Goal: Information Seeking & Learning: Learn about a topic

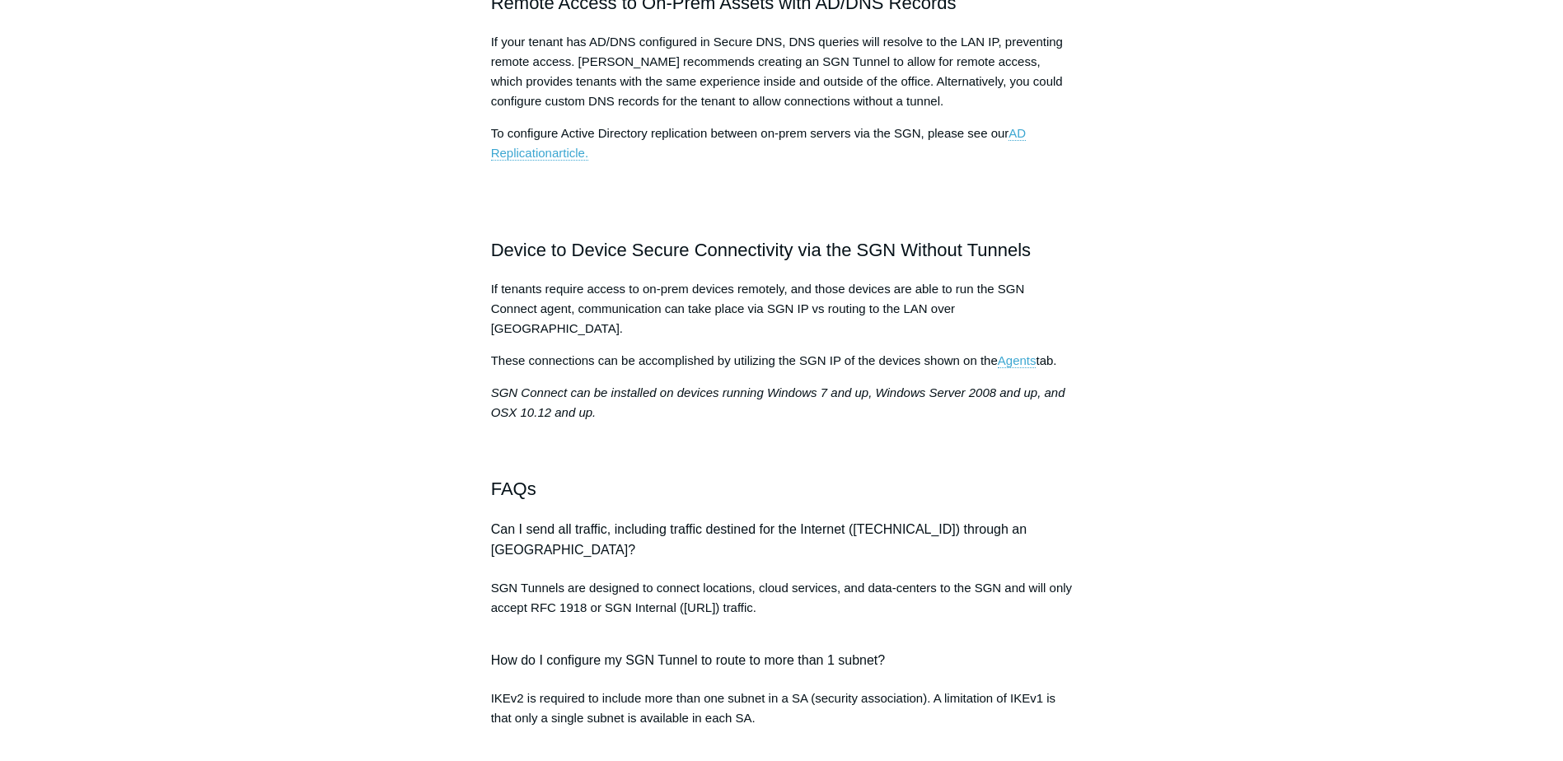
scroll to position [1071, 0]
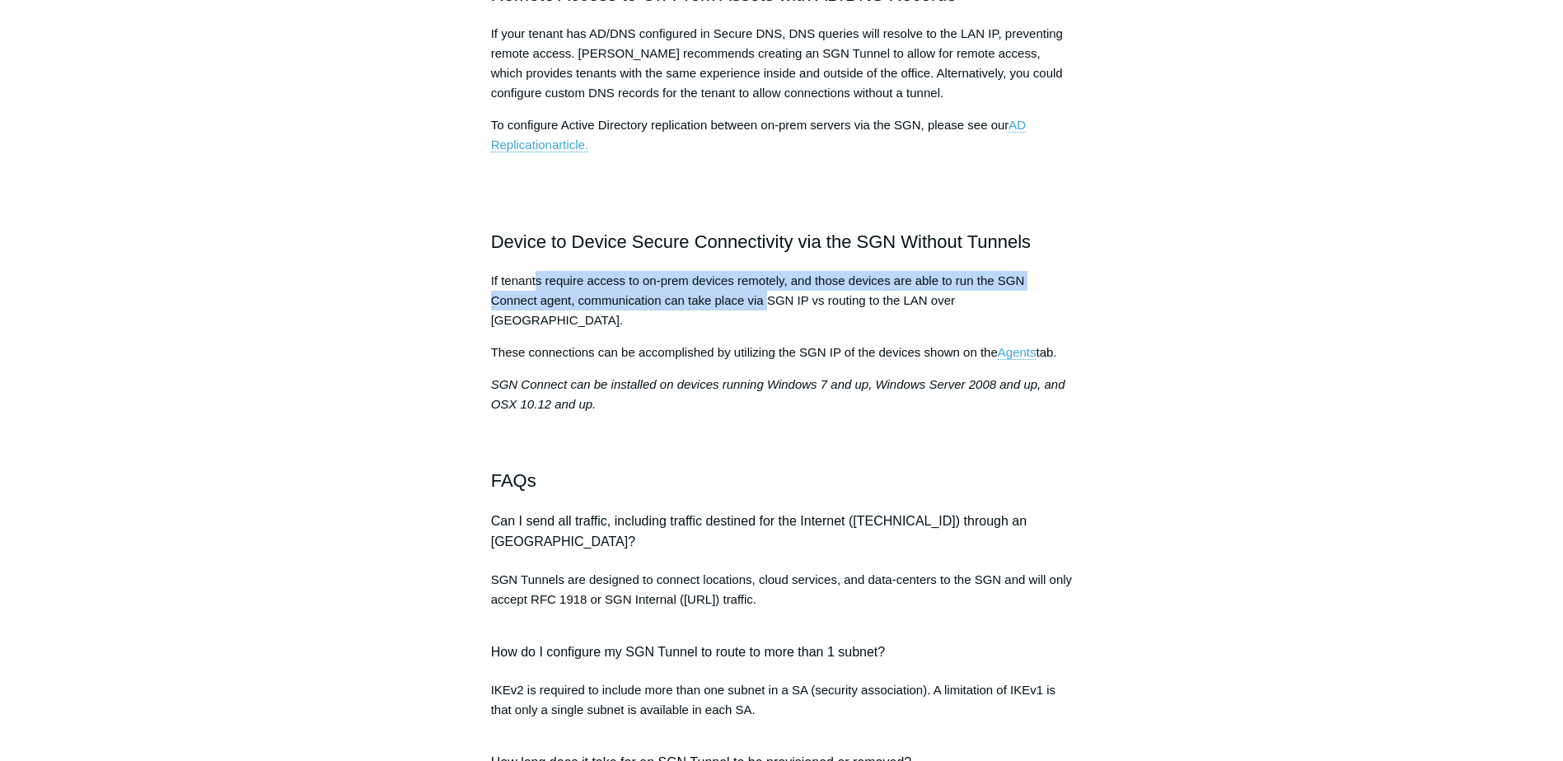
drag, startPoint x: 537, startPoint y: 407, endPoint x: 765, endPoint y: 430, distance: 229.3
click at [765, 327] on span "If tenants require access to on-prem devices remotely, and those devices are ab…" at bounding box center [758, 300] width 534 height 54
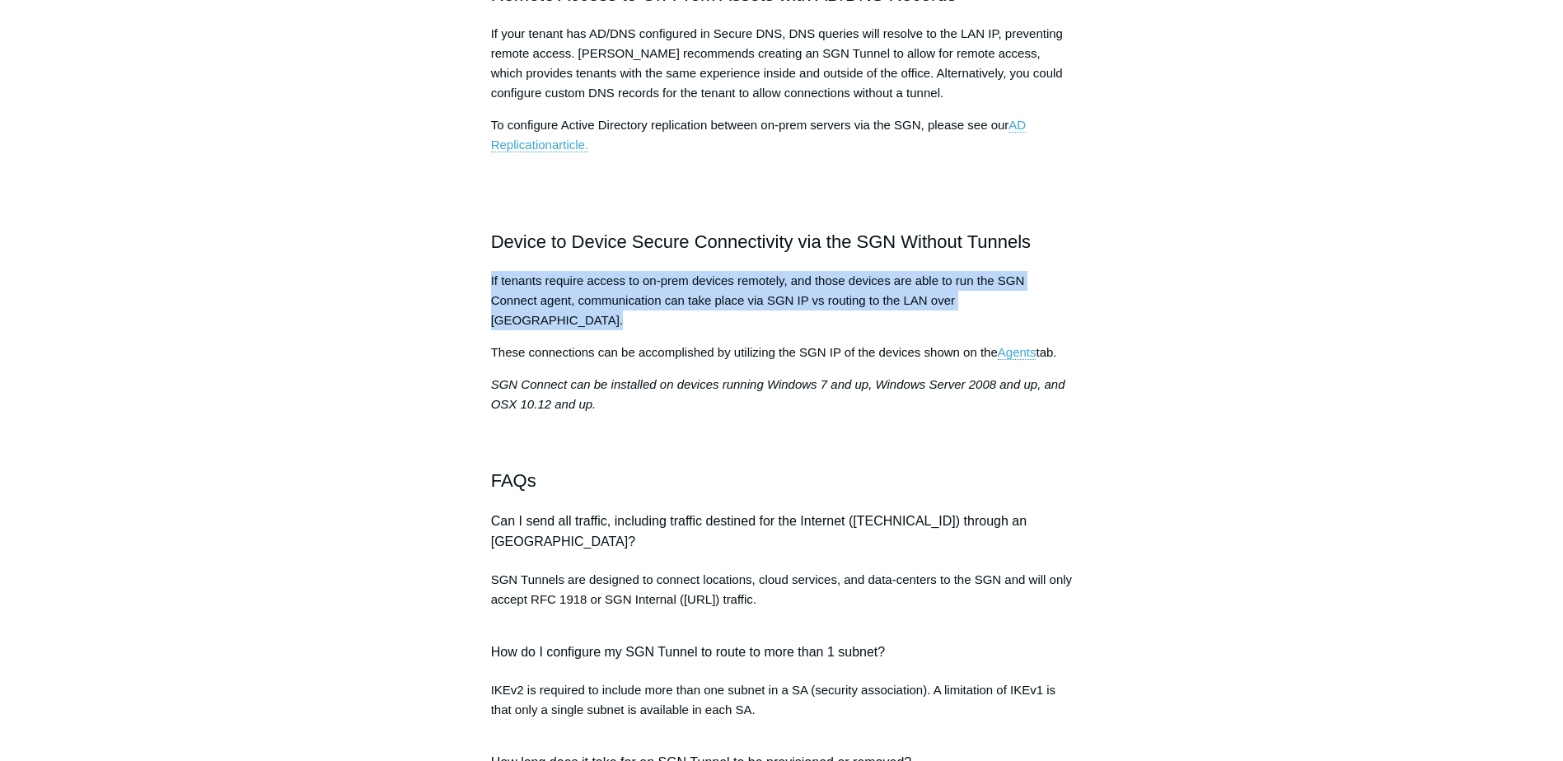
drag, startPoint x: 765, startPoint y: 430, endPoint x: 701, endPoint y: 465, distance: 73.0
click at [701, 359] on span "These connections can be accomplished by utilizing the SGN IP of the devices sh…" at bounding box center [744, 352] width 507 height 14
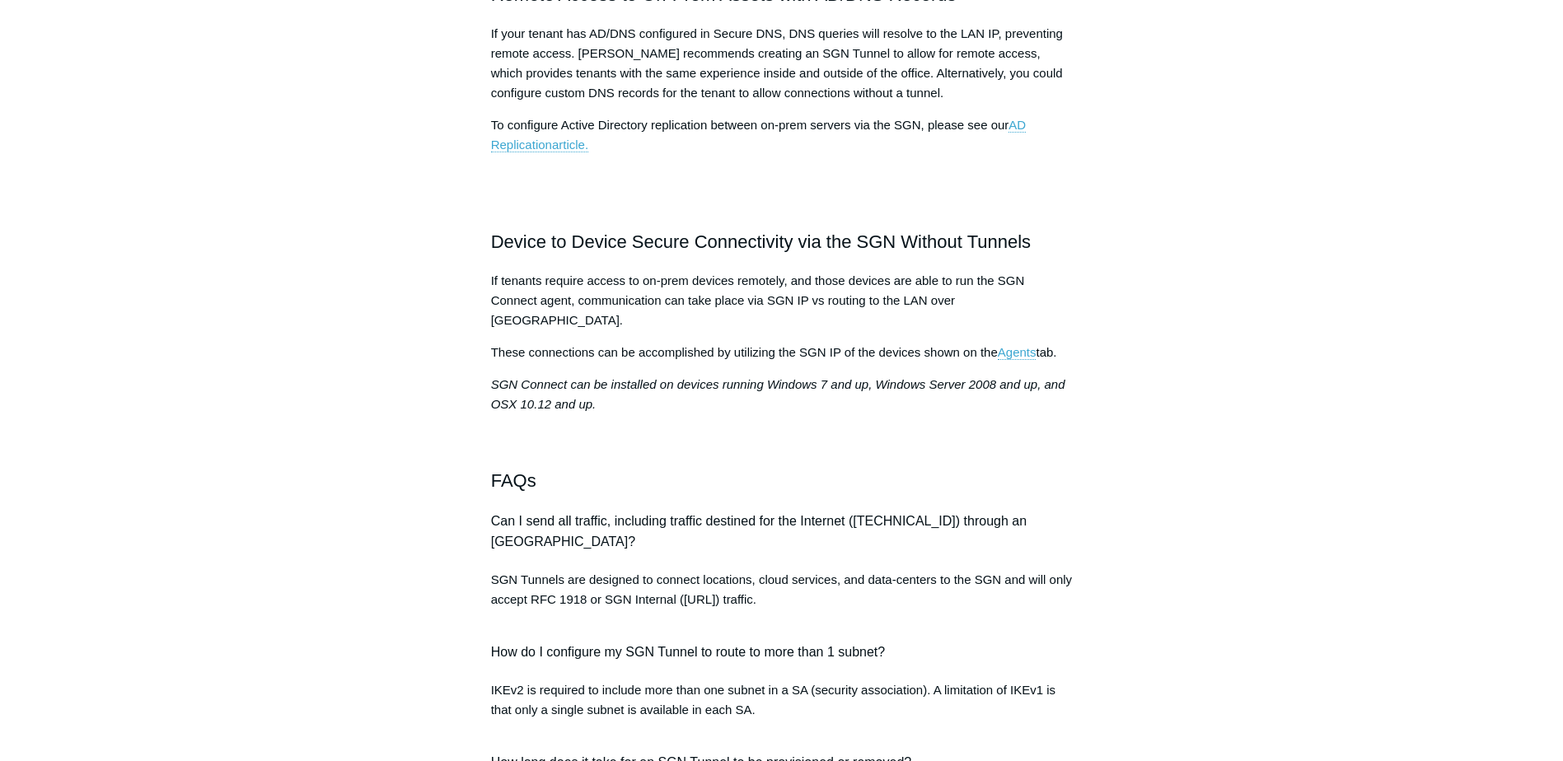
click at [765, 327] on span "If tenants require access to on-prem devices remotely, and those devices are ab…" at bounding box center [758, 300] width 534 height 54
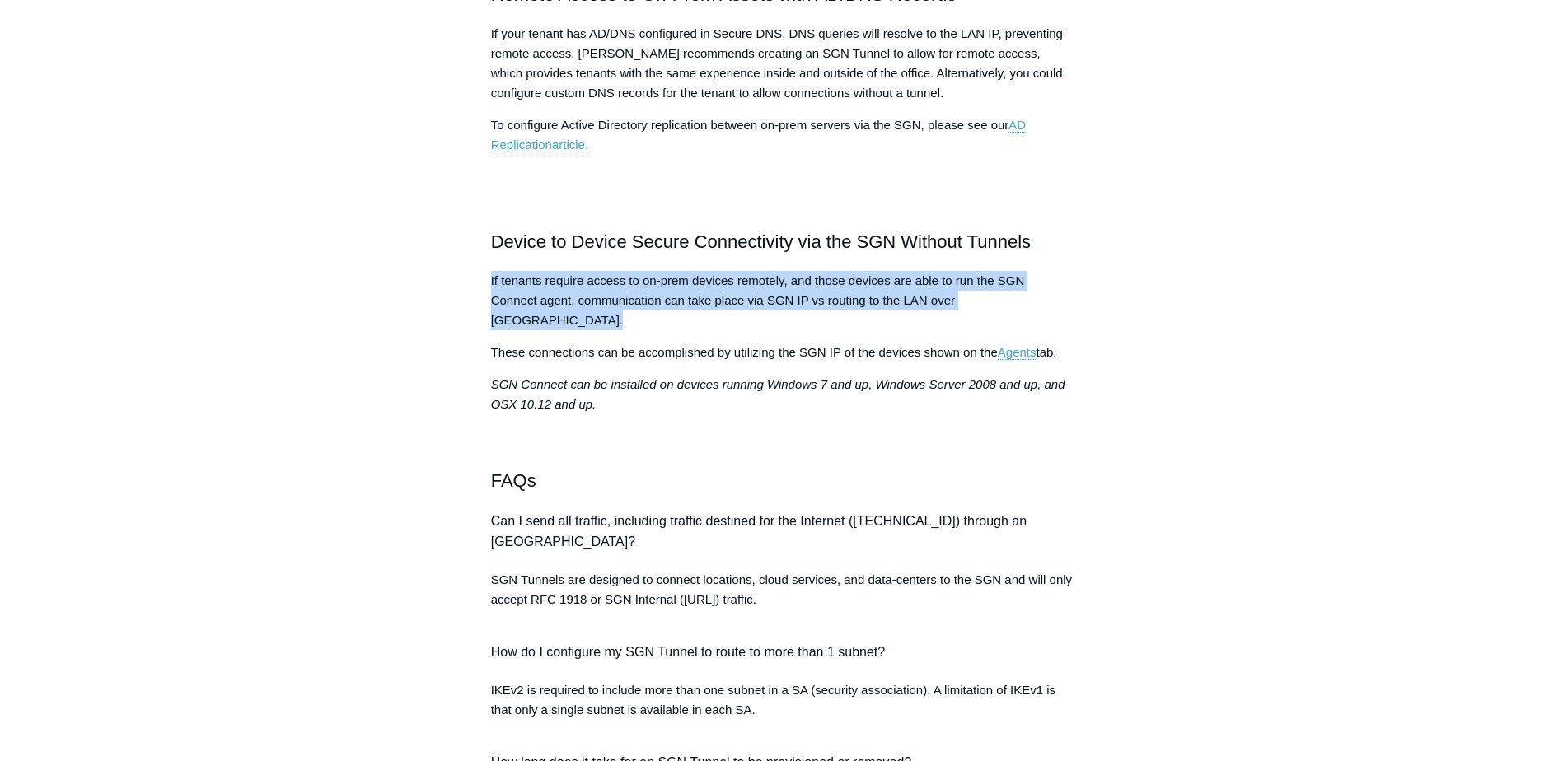
click at [608, 327] on span "If tenants require access to on-prem devices remotely, and those devices are ab…" at bounding box center [758, 300] width 534 height 54
drag, startPoint x: 547, startPoint y: 412, endPoint x: 810, endPoint y: 463, distance: 267.7
click at [810, 463] on div "SGN Tunnel details, overview and frequently asked questions. Overview Remote Ac…" at bounding box center [782, 500] width 582 height 2613
drag, startPoint x: 810, startPoint y: 463, endPoint x: 600, endPoint y: 424, distance: 213.6
click at [807, 362] on p "These connections can be accomplished by utilizing the SGN IP of the devices sh…" at bounding box center [782, 353] width 582 height 20
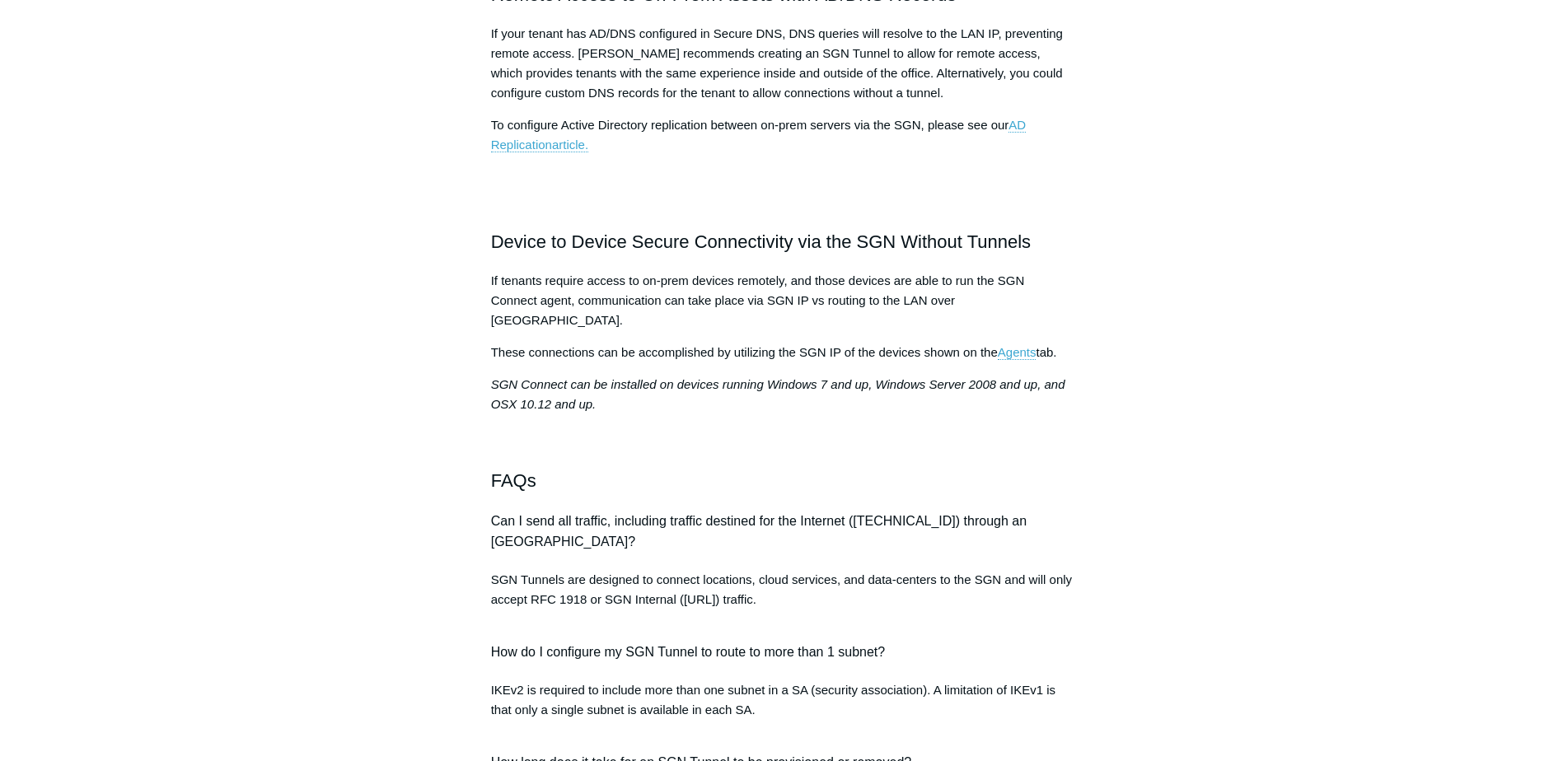
click at [495, 390] on div "SGN Tunnel details, overview and frequently asked questions. Overview Remote Ac…" at bounding box center [782, 500] width 582 height 2613
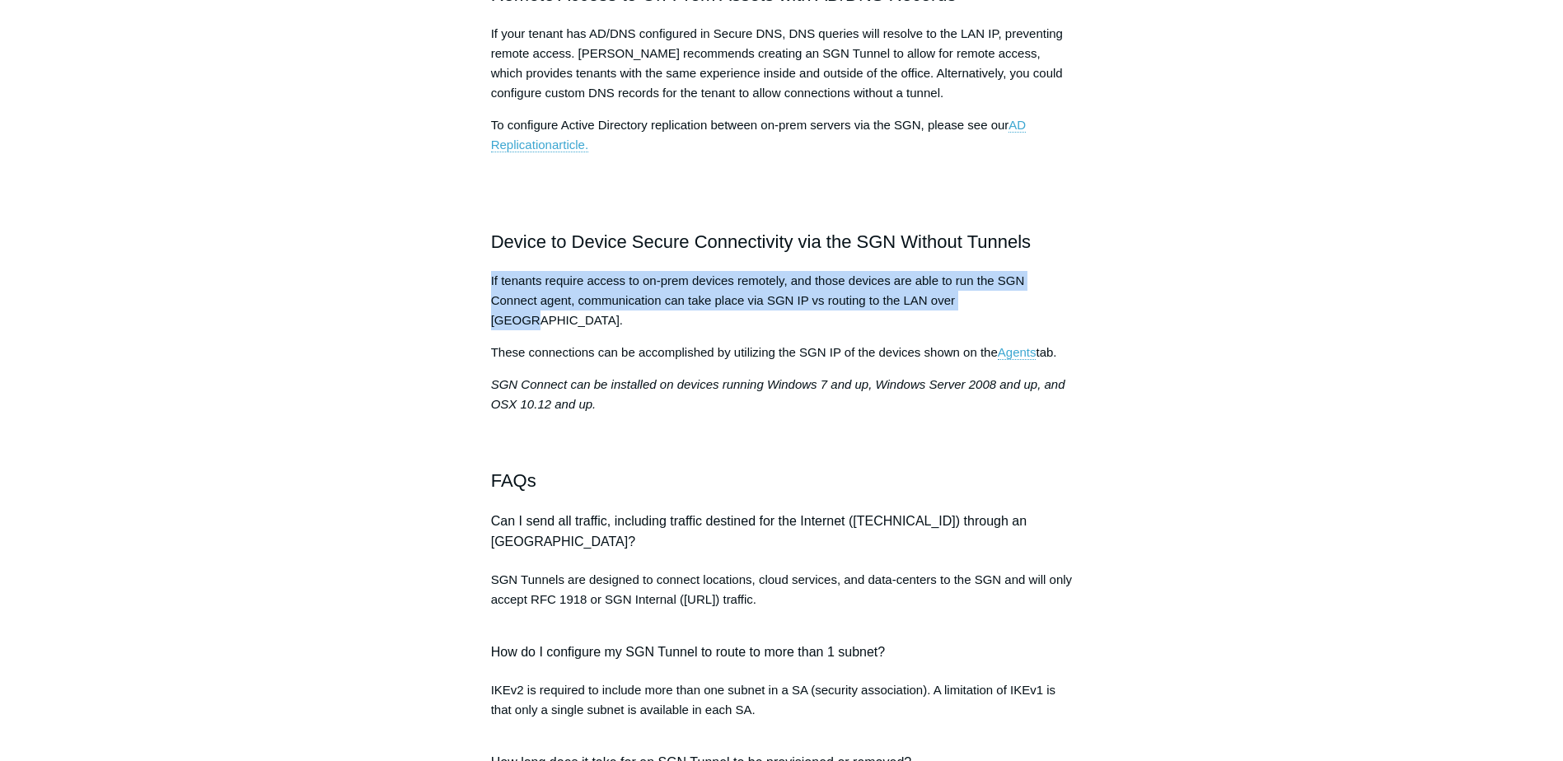
drag, startPoint x: 517, startPoint y: 400, endPoint x: 1002, endPoint y: 424, distance: 485.0
click at [1002, 424] on article "SGN Tunnel Overview Follow Not yet followed by anyone SGN Tunnel details, overv…" at bounding box center [781, 713] width 631 height 3270
